Goal: Find specific page/section: Find specific page/section

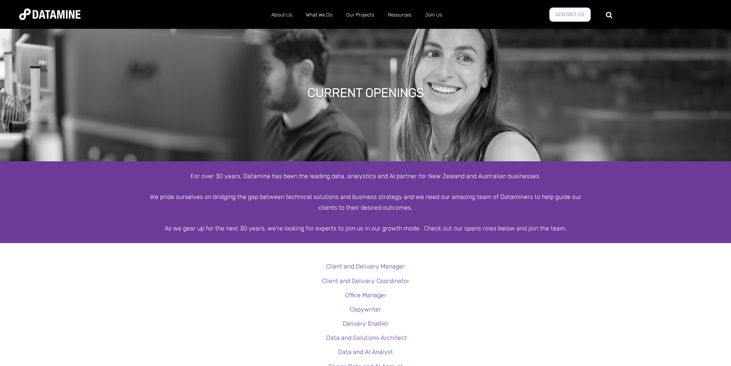
click at [553, 17] on link "Contact Us" at bounding box center [570, 14] width 42 height 15
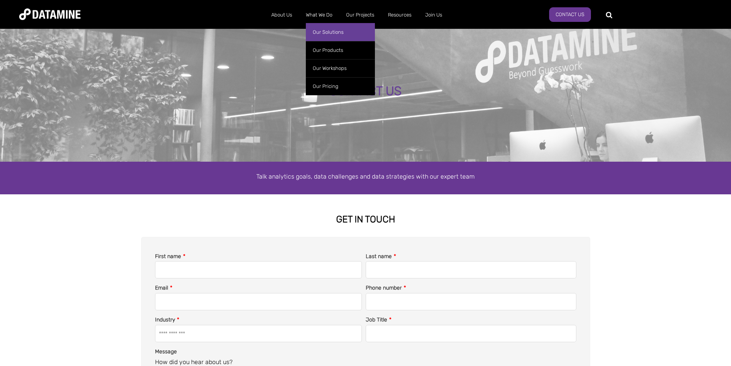
click at [314, 21] on ul "Our Solutions Our Products Retailwatch WeekAhead NZ Fuel Price Data Site Spotte…" at bounding box center [340, 57] width 69 height 76
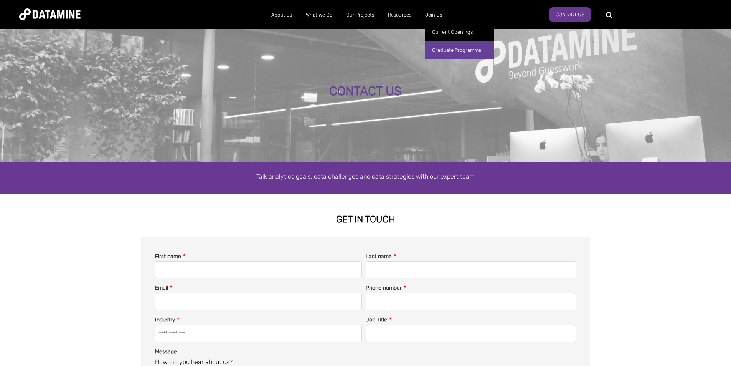
click at [461, 53] on link "Graduate Programme" at bounding box center [459, 50] width 69 height 18
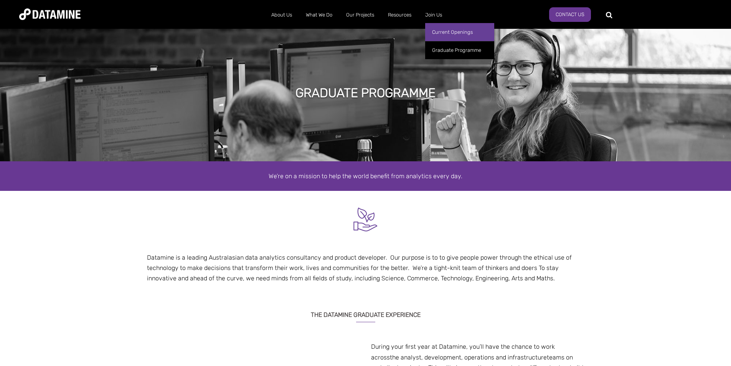
click at [440, 38] on link "Current Openings" at bounding box center [459, 32] width 69 height 18
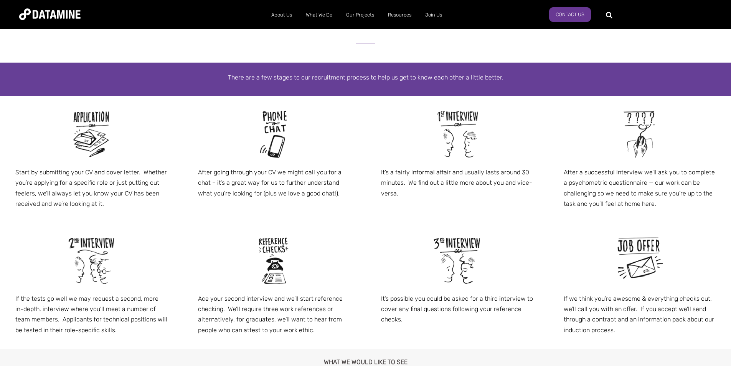
scroll to position [261, 0]
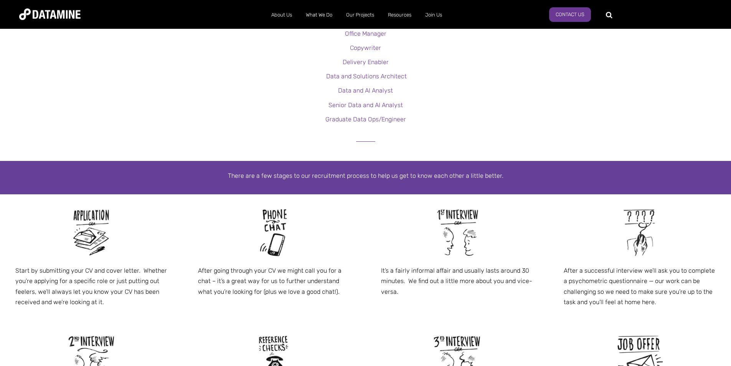
click at [272, 223] on img at bounding box center [274, 233] width 58 height 58
